Goal: Task Accomplishment & Management: Manage account settings

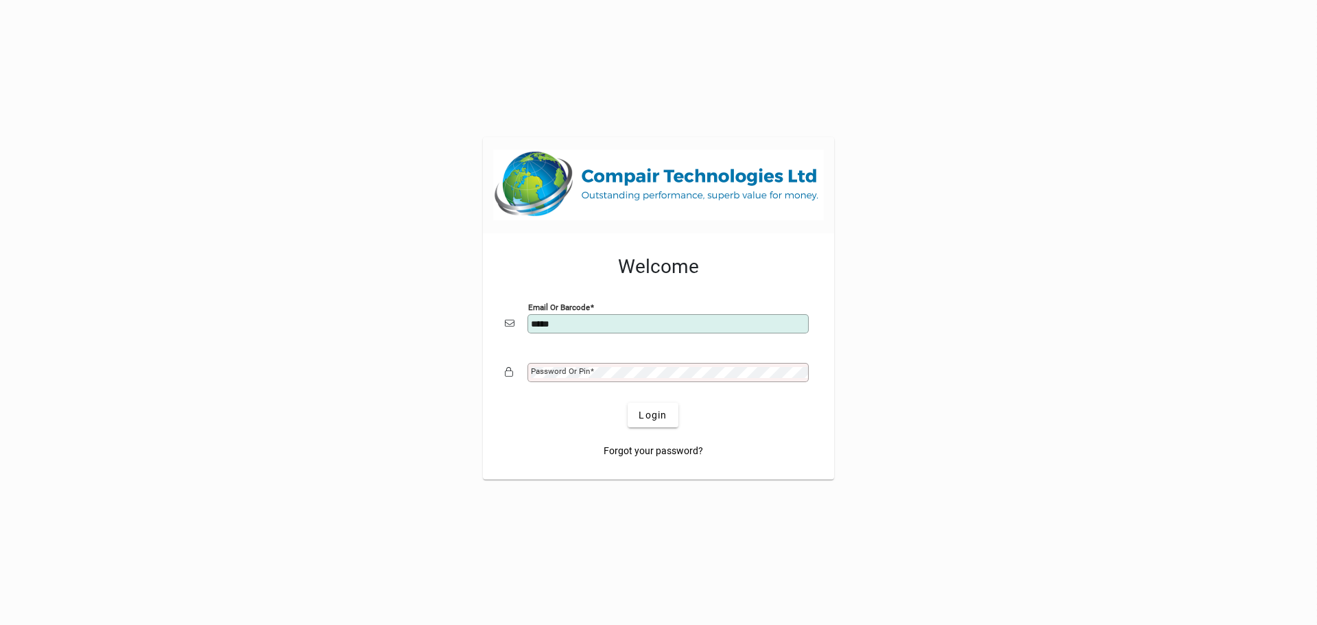
type input "**********"
click at [577, 372] on mat-label "Password or Pin" at bounding box center [560, 371] width 59 height 10
click at [628, 403] on button "Login" at bounding box center [653, 415] width 50 height 25
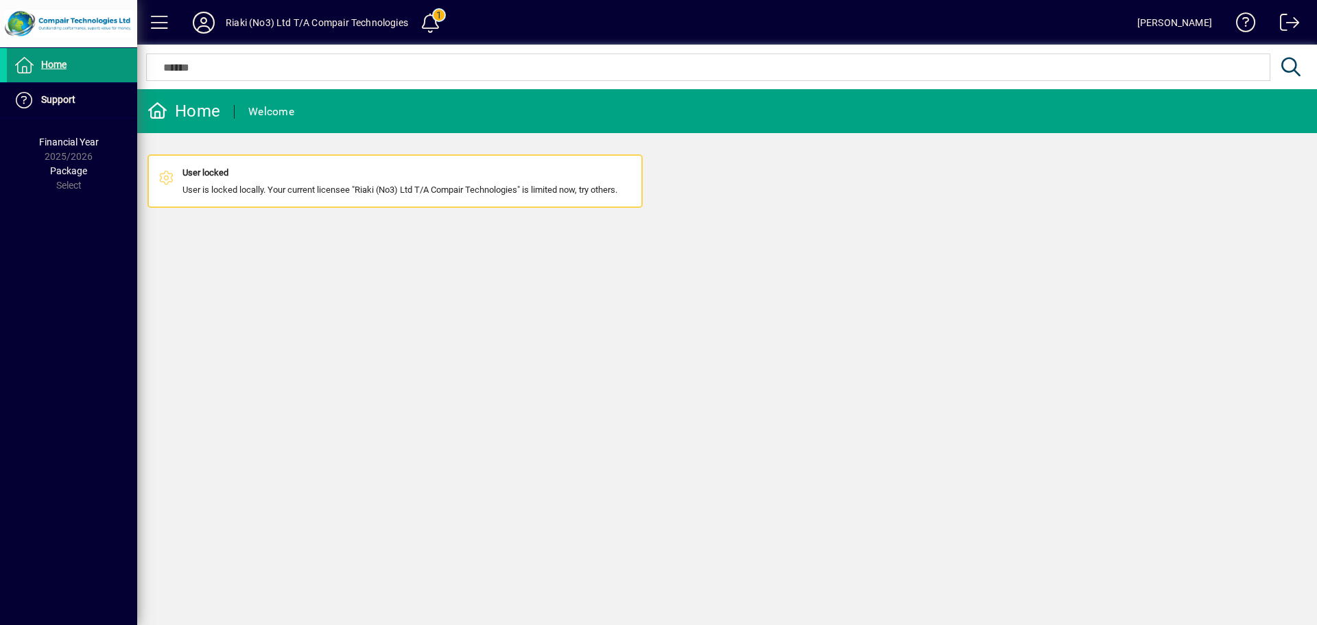
click at [60, 66] on span "Home" at bounding box center [53, 64] width 25 height 11
click at [61, 66] on span "Home" at bounding box center [53, 64] width 25 height 11
click at [200, 112] on div "Home" at bounding box center [183, 111] width 73 height 22
click at [51, 66] on span "Home" at bounding box center [53, 64] width 25 height 11
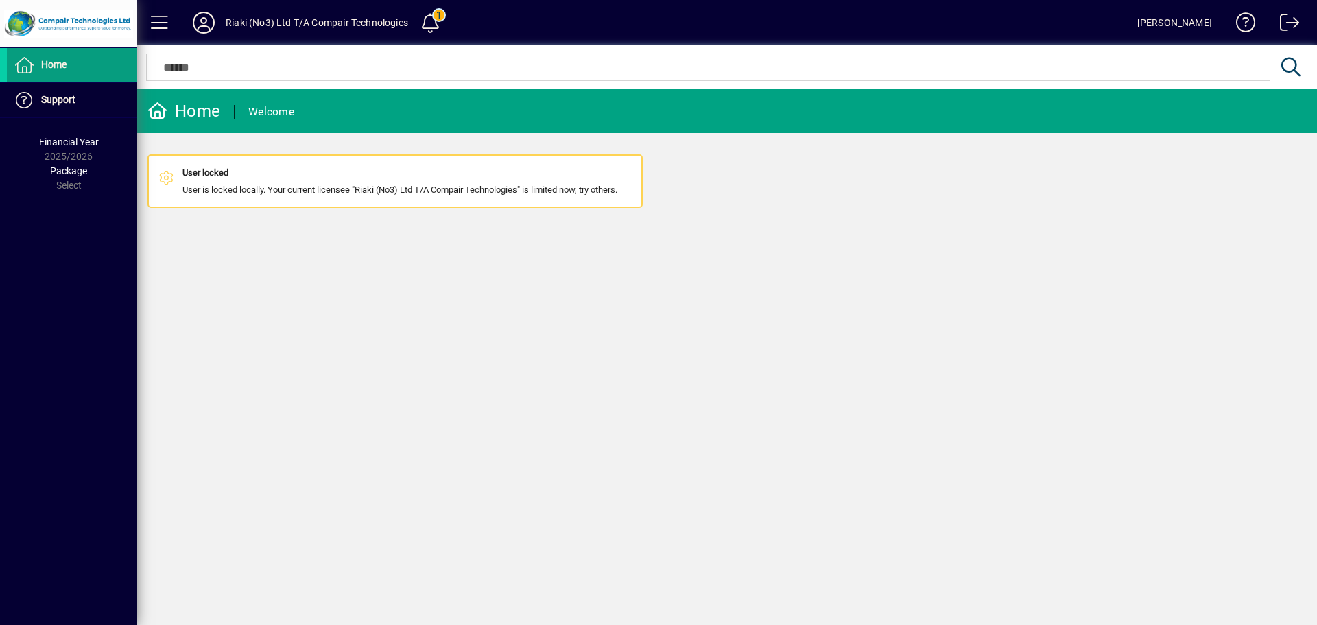
click at [196, 114] on div "Home" at bounding box center [183, 111] width 73 height 22
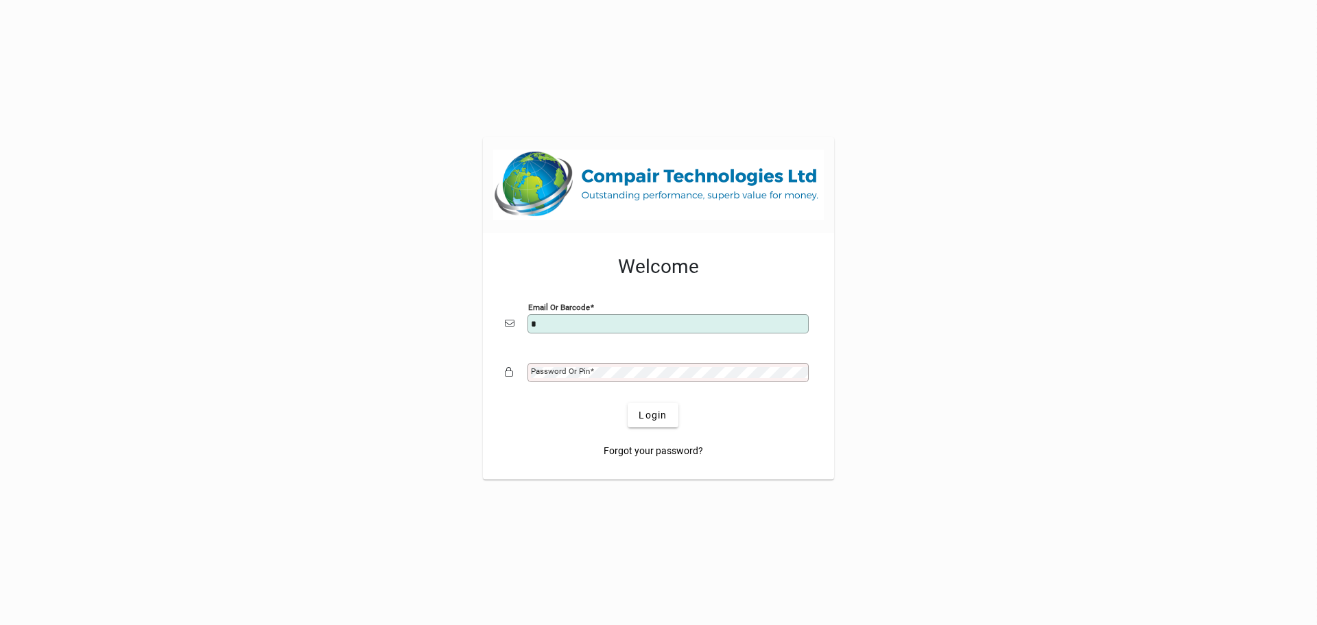
type input "**********"
click at [579, 372] on mat-label "Password or Pin" at bounding box center [560, 371] width 59 height 10
click at [628, 403] on button "Login" at bounding box center [653, 415] width 50 height 25
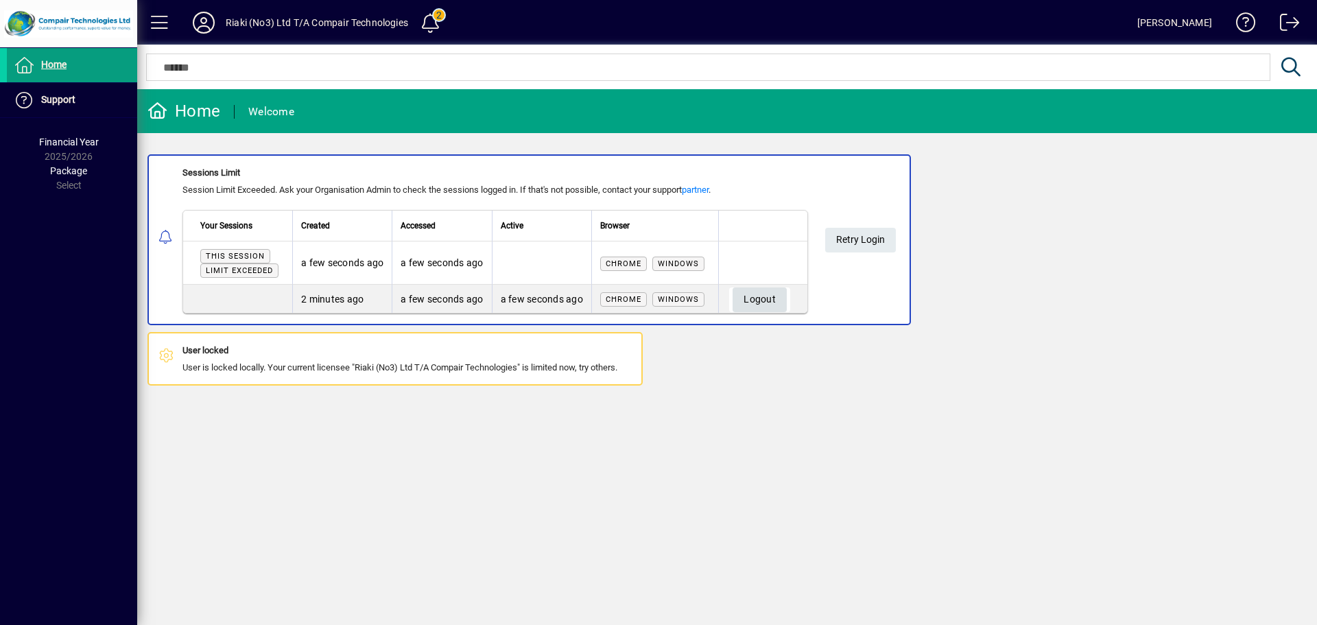
click at [767, 300] on span "Logout" at bounding box center [759, 299] width 32 height 23
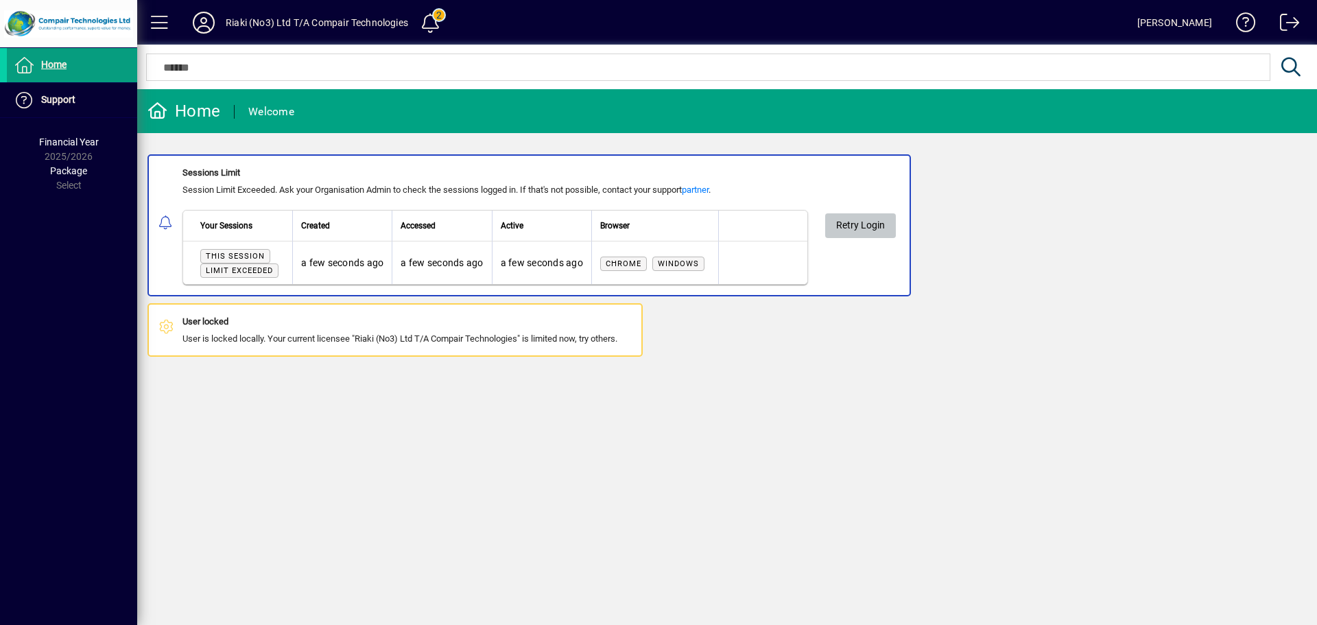
click at [868, 228] on span "Retry Login" at bounding box center [860, 225] width 49 height 23
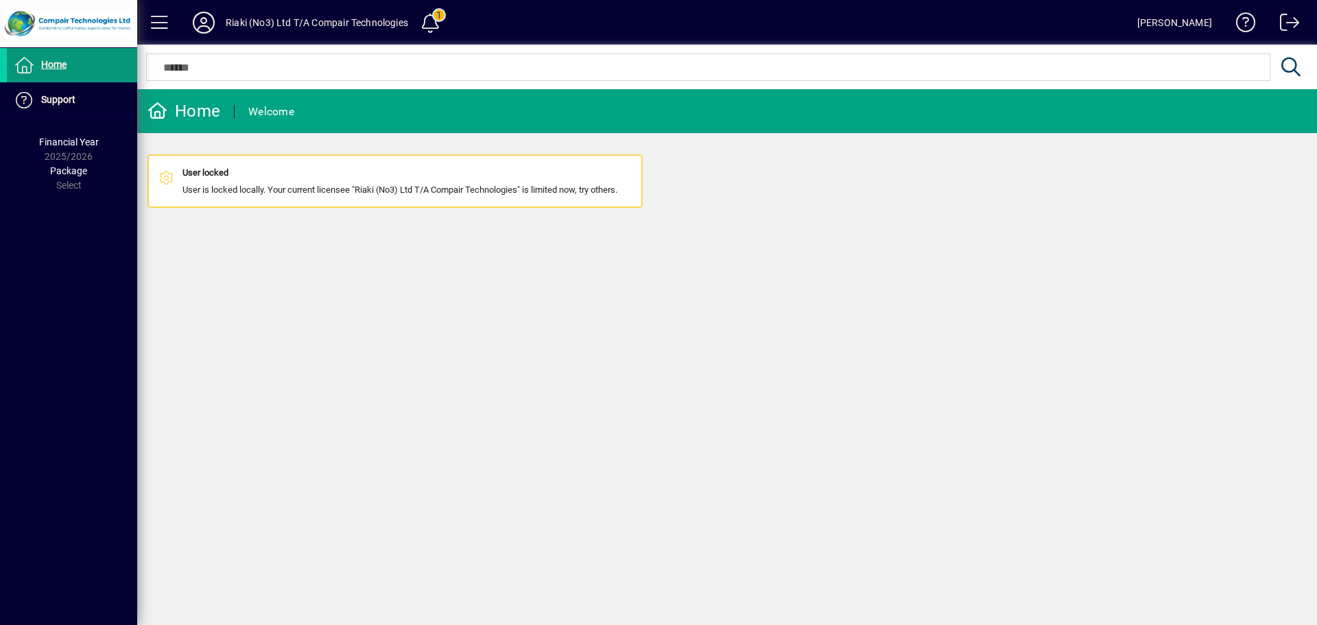
click at [48, 64] on span "Home" at bounding box center [53, 64] width 25 height 11
click at [53, 64] on span "Home" at bounding box center [53, 64] width 25 height 11
click at [1281, 19] on span at bounding box center [1284, 25] width 33 height 33
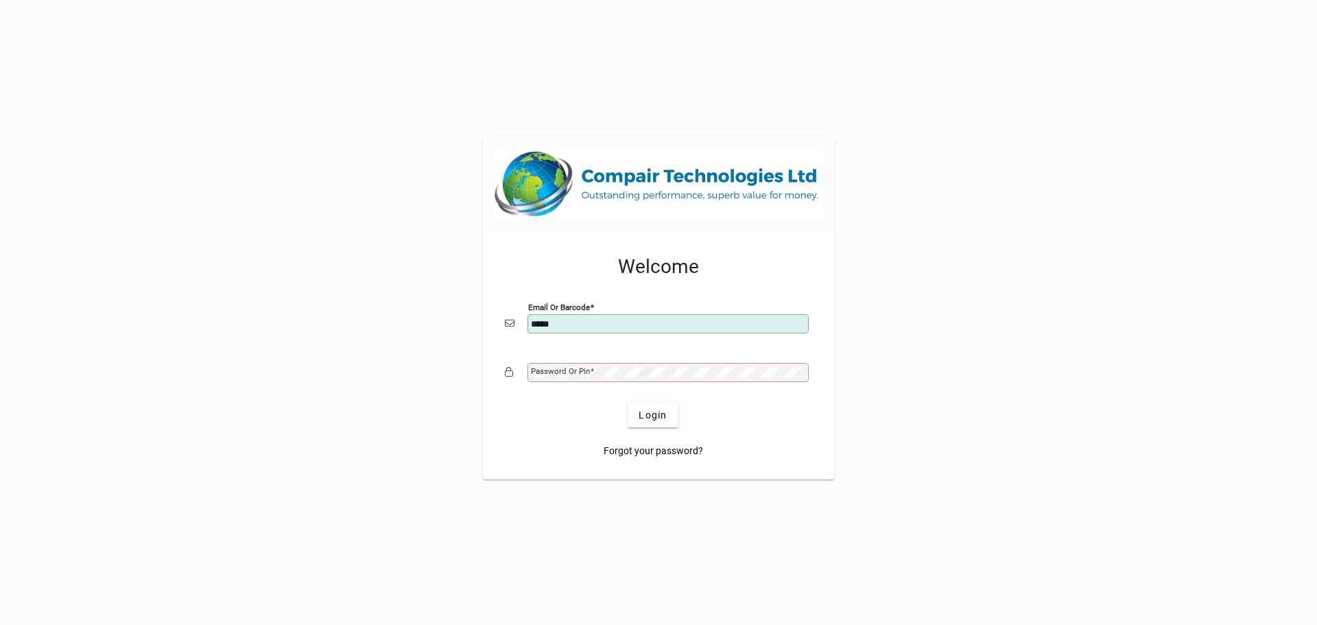
type input "**********"
click at [587, 370] on mat-label "Password or Pin" at bounding box center [560, 371] width 59 height 10
click at [628, 403] on button "Login" at bounding box center [653, 415] width 50 height 25
type input "**********"
click at [628, 403] on button "Login" at bounding box center [653, 415] width 50 height 25
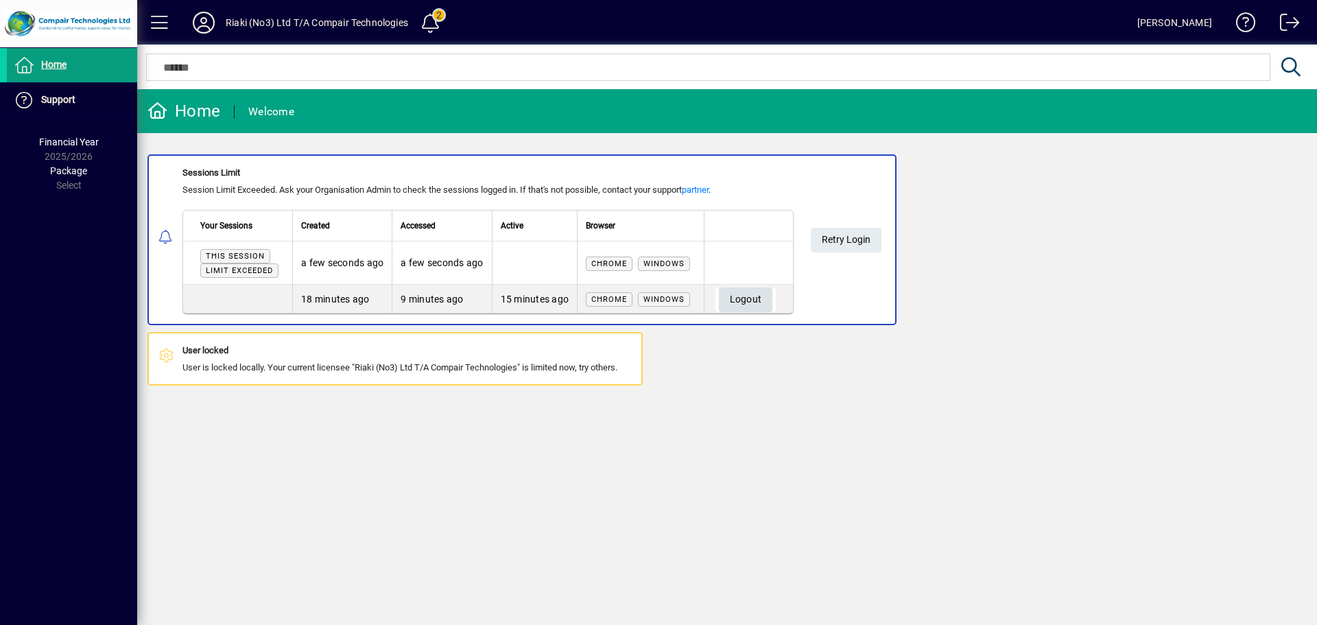
click at [737, 300] on span "Logout" at bounding box center [746, 299] width 32 height 23
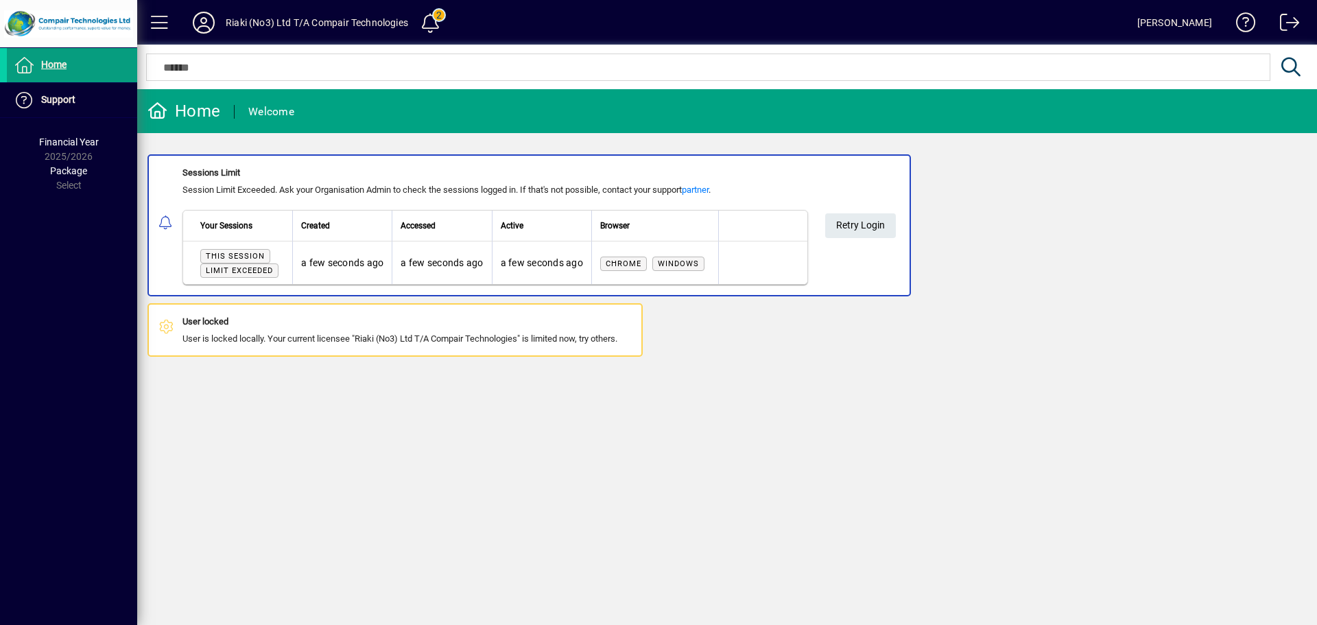
click at [988, 321] on app-alert-notification-menu-item "User locked User is locked locally. Your current licensee "Riaki (No3) Ltd T/A …" at bounding box center [727, 329] width 1180 height 53
click at [56, 61] on span "Home" at bounding box center [53, 64] width 25 height 11
click at [56, 65] on span "Home" at bounding box center [53, 64] width 25 height 11
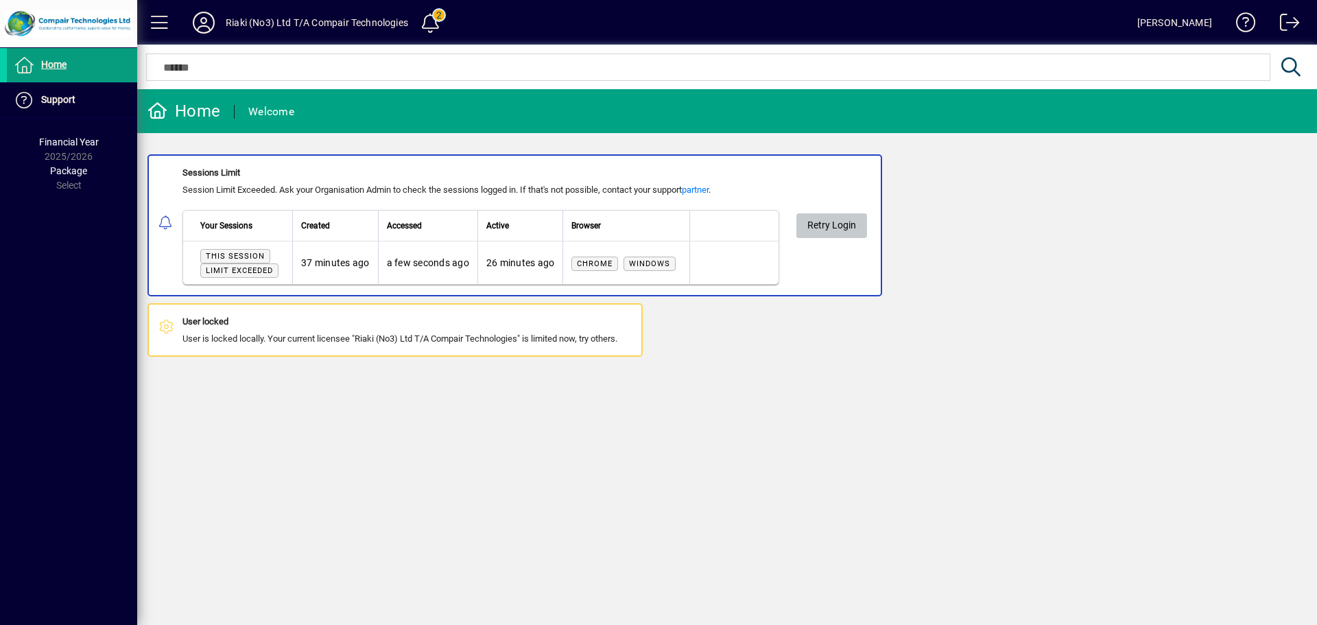
click at [842, 226] on span "Retry Login" at bounding box center [831, 225] width 49 height 23
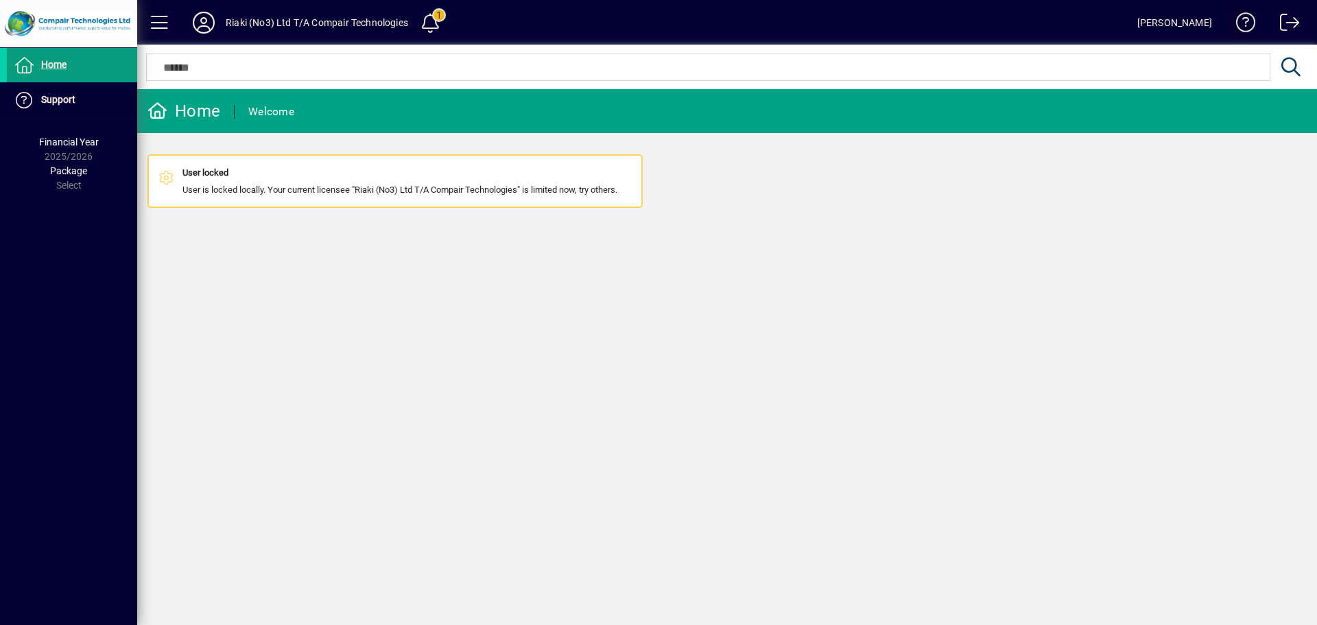
click at [1246, 28] on span at bounding box center [1240, 25] width 33 height 33
click at [1291, 22] on span at bounding box center [1284, 25] width 33 height 33
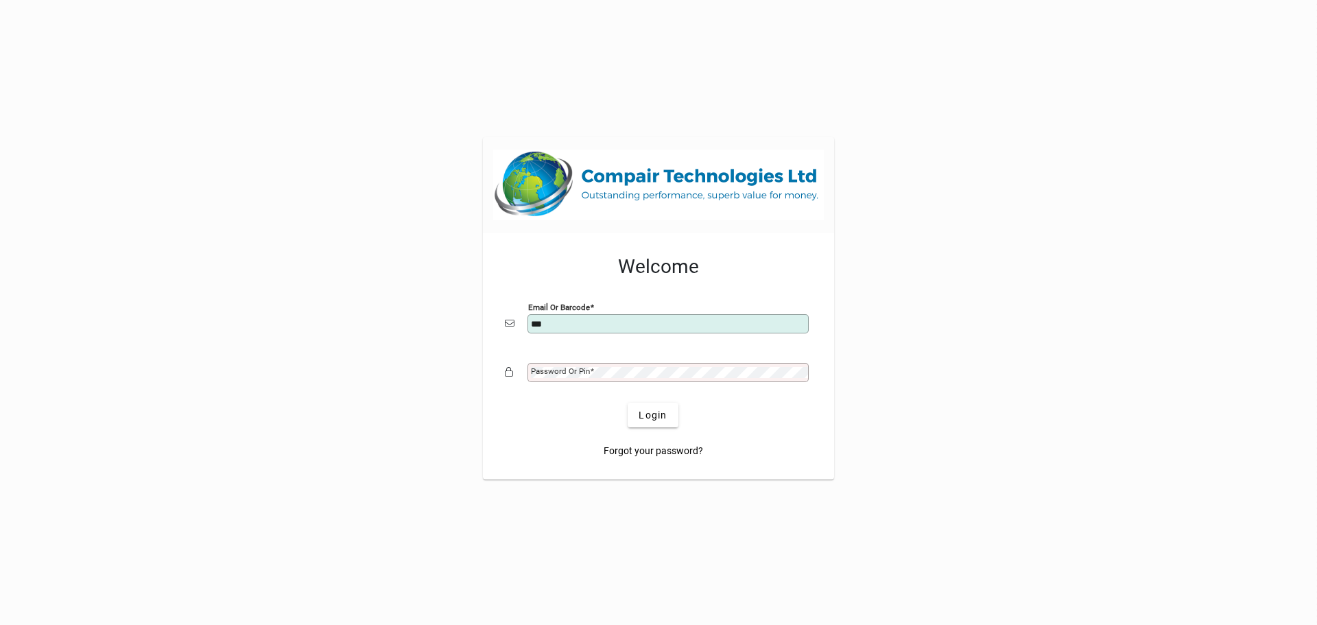
type input "**********"
click at [549, 372] on mat-label "Password or Pin" at bounding box center [560, 371] width 59 height 10
click at [628, 403] on button "Login" at bounding box center [653, 415] width 50 height 25
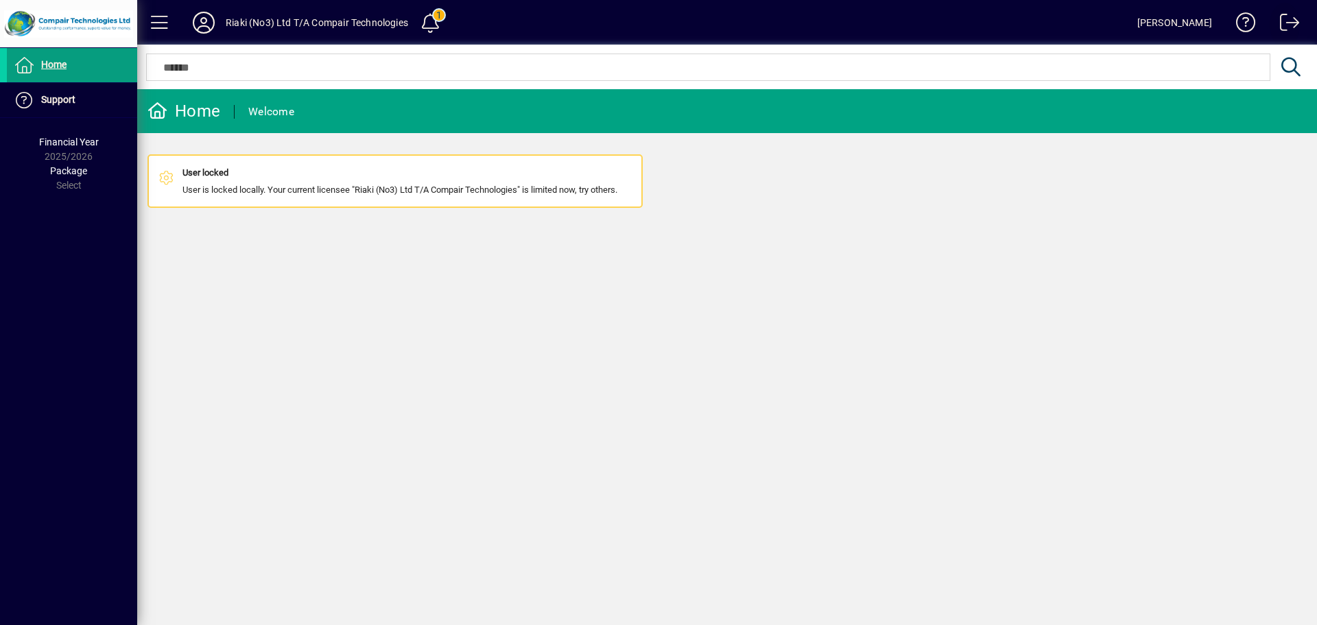
click at [1287, 23] on span at bounding box center [1284, 25] width 33 height 33
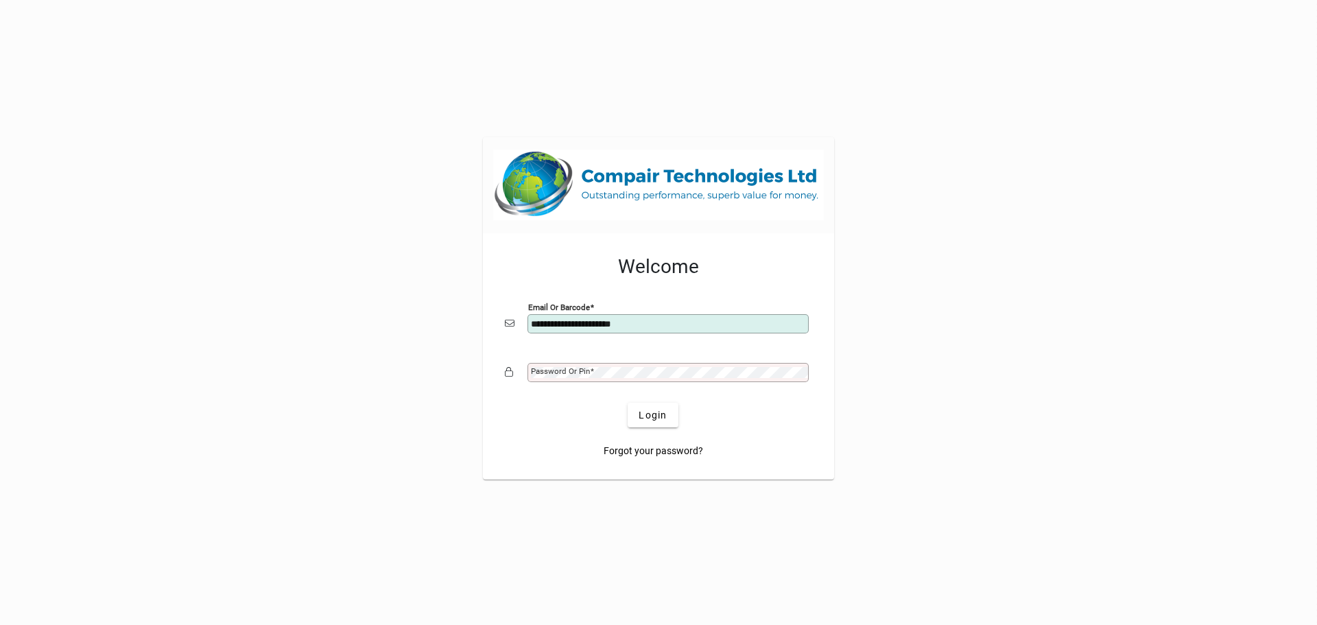
type input "**********"
click at [653, 418] on span "Login" at bounding box center [653, 415] width 28 height 14
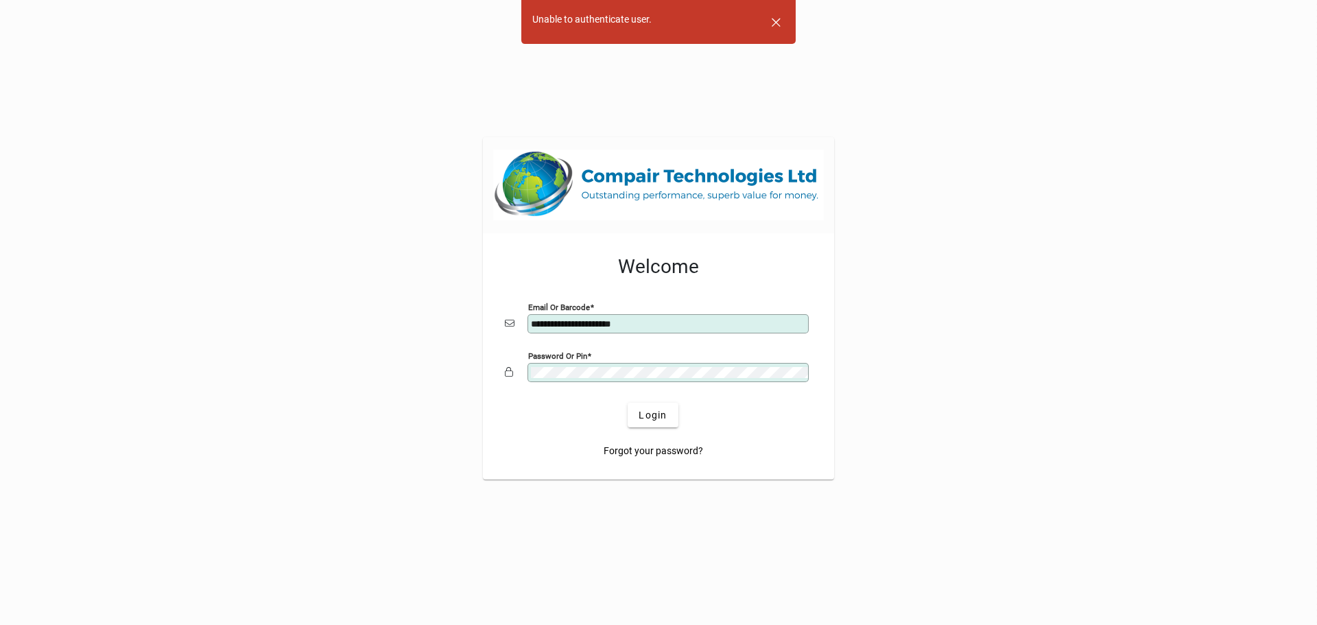
click at [511, 371] on div "Password or Pin" at bounding box center [658, 372] width 307 height 26
click at [654, 446] on span "Forgot your password?" at bounding box center [653, 451] width 99 height 14
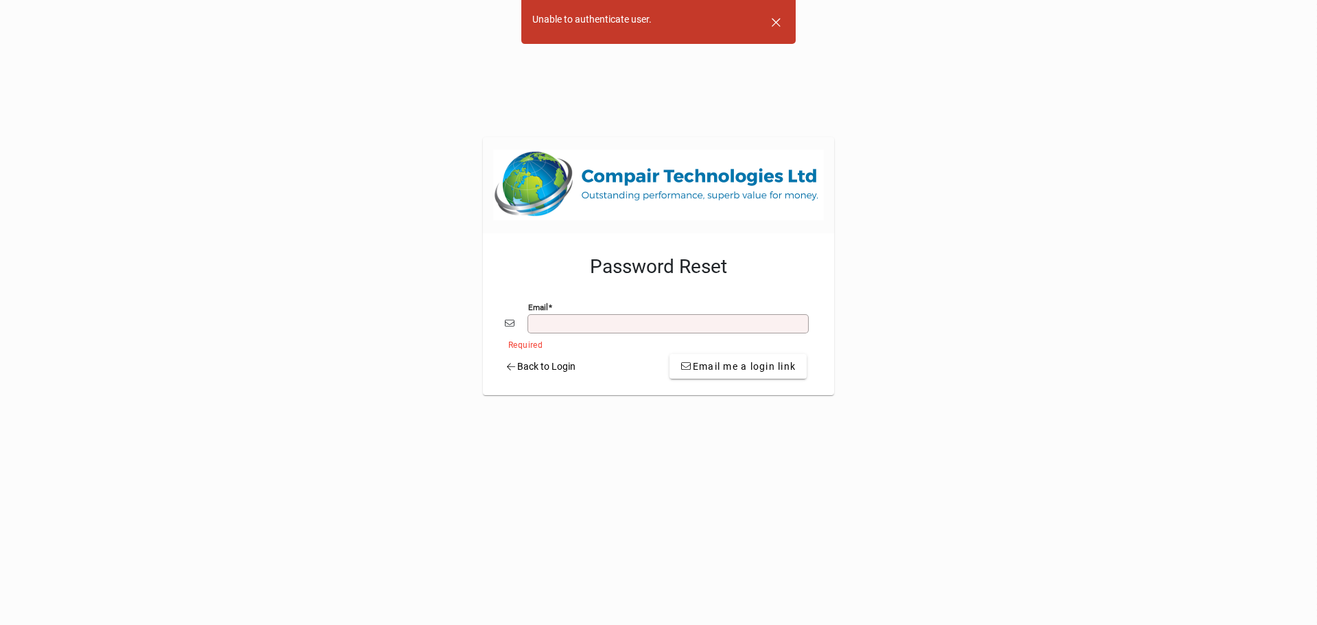
click at [558, 326] on input "Email" at bounding box center [669, 323] width 277 height 11
type input "**********"
click at [606, 350] on div at bounding box center [658, 344] width 307 height 15
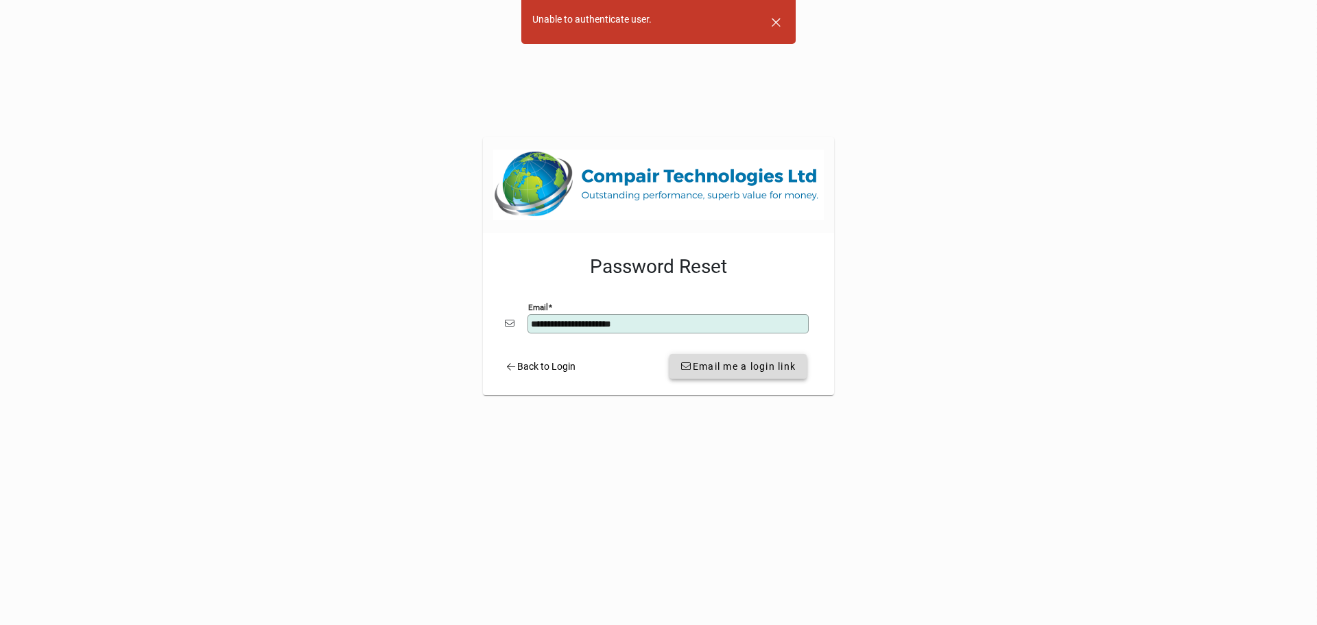
click at [733, 371] on span "Email me a login link" at bounding box center [737, 366] width 115 height 14
